Goal: Connect with others: Connect with others

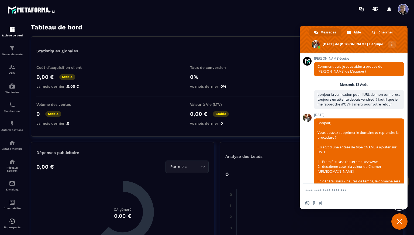
scroll to position [616, 0]
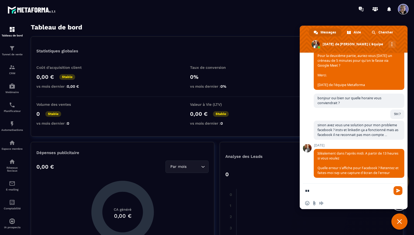
type textarea "*"
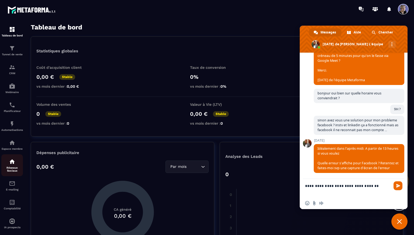
type textarea "**********"
click at [11, 165] on img at bounding box center [12, 161] width 6 height 6
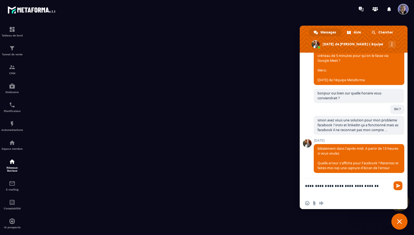
click at [399, 224] on span "Fermer le chat" at bounding box center [399, 221] width 16 height 16
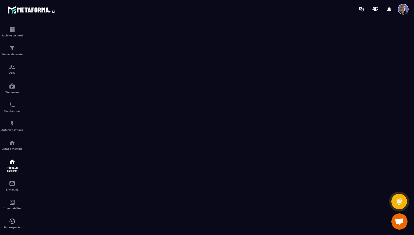
click at [401, 219] on span "Ouvrir le chat" at bounding box center [399, 222] width 9 height 8
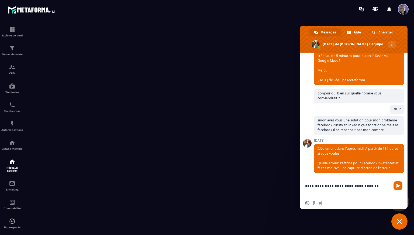
scroll to position [621, 0]
